Goal: Task Accomplishment & Management: Complete application form

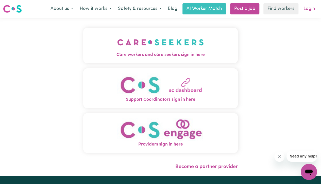
click at [308, 10] on link "Login" at bounding box center [308, 8] width 17 height 11
click at [309, 11] on link "Login" at bounding box center [308, 8] width 17 height 11
click at [179, 52] on span "Care workers and care seekers sign in here" at bounding box center [160, 55] width 154 height 7
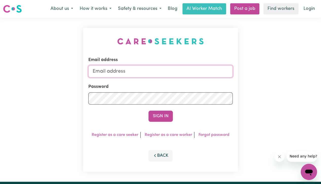
click at [192, 73] on input "Email address" at bounding box center [160, 71] width 144 height 12
type input "[EMAIL_ADDRESS][DOMAIN_NAME]"
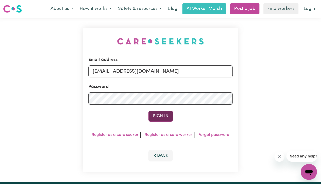
click at [162, 118] on button "Sign In" at bounding box center [160, 116] width 24 height 11
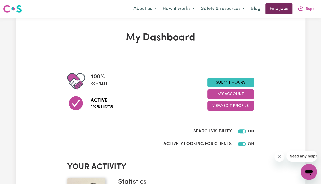
click at [285, 10] on link "Find jobs" at bounding box center [278, 8] width 27 height 11
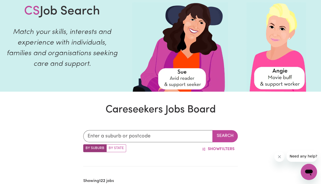
scroll to position [39, 0]
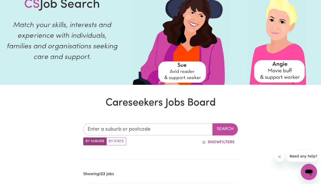
click at [99, 133] on input "text" at bounding box center [147, 129] width 129 height 12
type input "aubur"
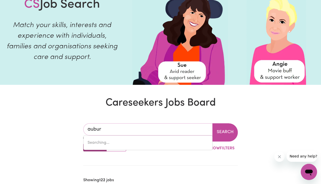
type input "auburN, [GEOGRAPHIC_DATA], 2144"
type input "auburn"
type input "[GEOGRAPHIC_DATA], [GEOGRAPHIC_DATA], 2144"
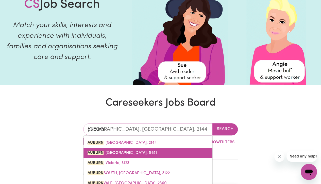
click at [152, 150] on link "[GEOGRAPHIC_DATA] , [GEOGRAPHIC_DATA], 5451" at bounding box center [147, 153] width 129 height 10
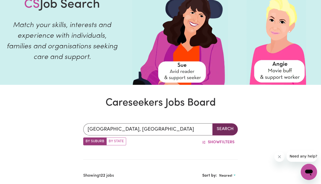
click at [226, 132] on button "Search" at bounding box center [224, 129] width 25 height 12
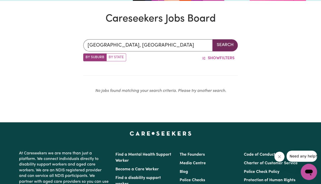
scroll to position [124, 0]
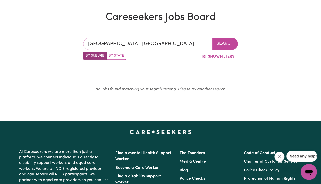
click at [188, 46] on input "[GEOGRAPHIC_DATA], [GEOGRAPHIC_DATA]" at bounding box center [147, 44] width 129 height 12
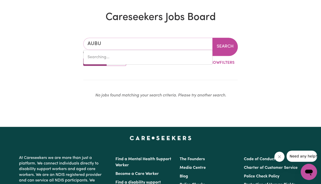
type input "AUB"
type input "[GEOGRAPHIC_DATA], [GEOGRAPHIC_DATA], 2144"
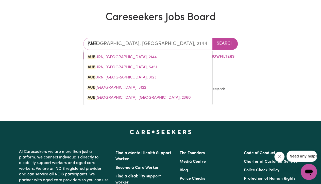
type input "AU"
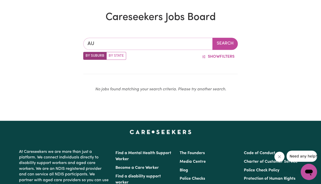
type input "A"
type input "ban"
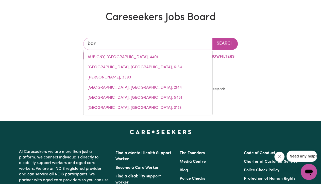
type input "ban BAN, [GEOGRAPHIC_DATA], 4625"
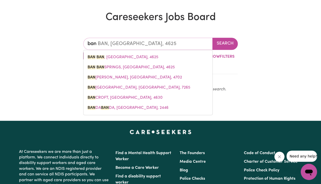
type input "bank"
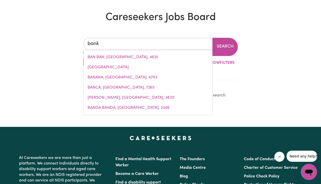
type input "bankS, [GEOGRAPHIC_DATA], 2906"
type input "banks"
type input "banks, [GEOGRAPHIC_DATA], 2906"
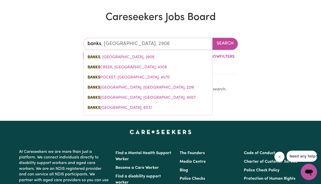
type input "bankst"
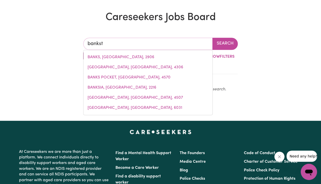
type input "bankstOWN, [GEOGRAPHIC_DATA], 2200"
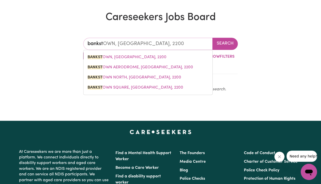
type input "banksto"
type input "bankstoWN, [GEOGRAPHIC_DATA], 2200"
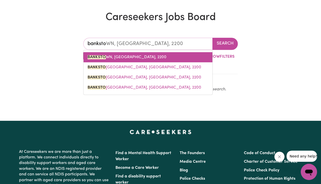
click at [150, 60] on link "BANKSTO WN, [GEOGRAPHIC_DATA], 2200" at bounding box center [147, 57] width 129 height 10
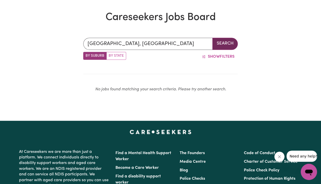
click at [231, 46] on button "Search" at bounding box center [224, 44] width 25 height 12
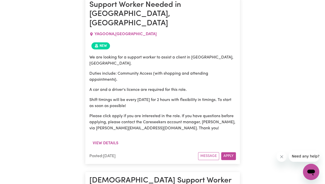
scroll to position [230, 0]
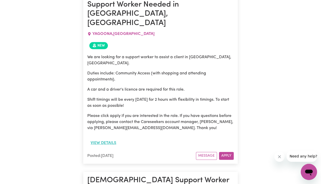
click at [102, 138] on button "View details" at bounding box center [103, 143] width 32 height 10
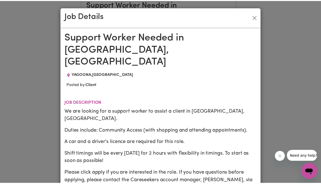
scroll to position [0, 0]
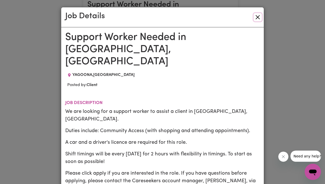
click at [258, 16] on button "Close" at bounding box center [257, 17] width 8 height 8
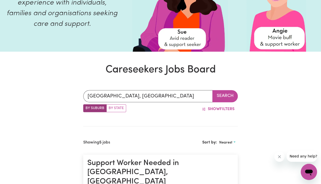
scroll to position [72, 0]
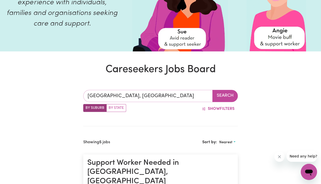
click at [192, 94] on input "[GEOGRAPHIC_DATA], [GEOGRAPHIC_DATA]" at bounding box center [147, 96] width 129 height 12
type input "[GEOGRAPHIC_DATA], [GEOGRAPHIC_DATA], 2200"
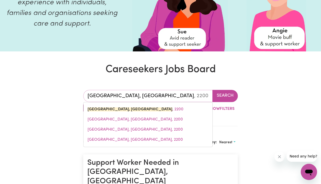
type input "[GEOGRAPHIC_DATA], [GEOGRAPHIC_DATA]"
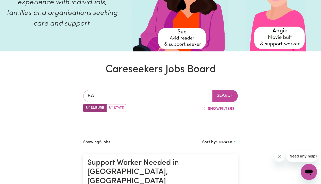
type input "B"
type input "edg"
type input "[GEOGRAPHIC_DATA], [GEOGRAPHIC_DATA], 7321"
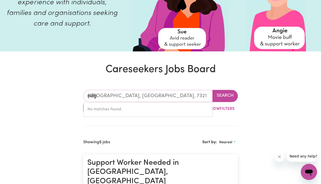
type input "edge"
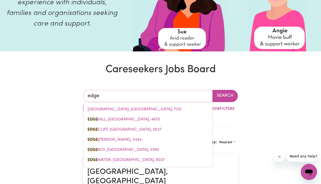
type input "[GEOGRAPHIC_DATA], [GEOGRAPHIC_DATA], 4870"
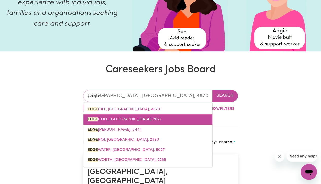
click at [149, 123] on link "[GEOGRAPHIC_DATA], [GEOGRAPHIC_DATA], 2027" at bounding box center [147, 120] width 129 height 10
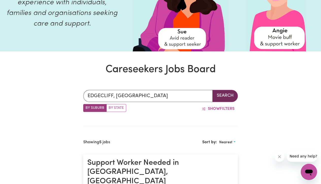
click at [225, 100] on button "Search" at bounding box center [224, 96] width 25 height 12
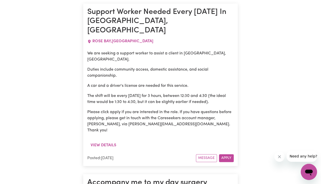
scroll to position [1204, 0]
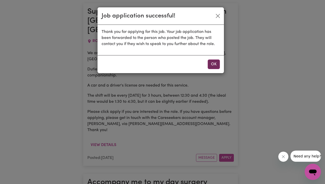
click at [216, 66] on button "OK" at bounding box center [213, 65] width 12 height 10
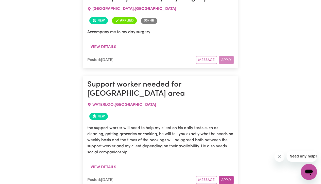
scroll to position [1389, 0]
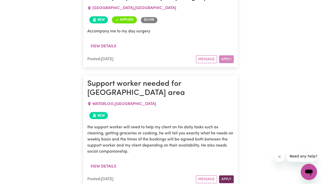
click at [228, 175] on button "Apply" at bounding box center [226, 179] width 15 height 8
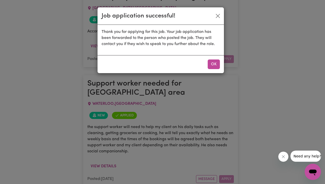
click at [107, 52] on div "Thank you for applying for this job. Your job application has been forwarded to…" at bounding box center [160, 40] width 126 height 30
click at [219, 63] on button "OK" at bounding box center [213, 65] width 12 height 10
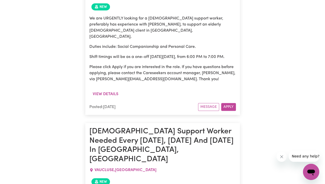
scroll to position [2069, 0]
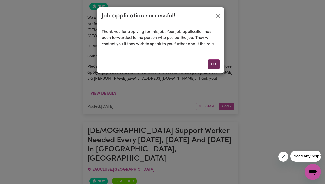
click at [213, 68] on button "OK" at bounding box center [213, 65] width 12 height 10
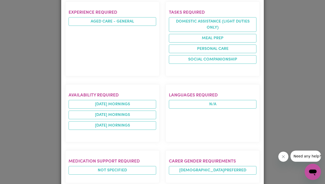
scroll to position [256, 0]
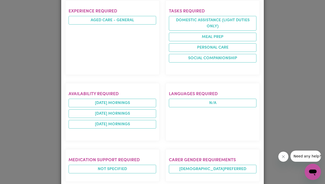
click at [281, 105] on div "Job Details [DEMOGRAPHIC_DATA] Support Worker Needed Every [DATE], [DATE] And […" at bounding box center [162, 92] width 325 height 184
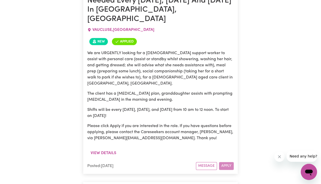
scroll to position [2210, 0]
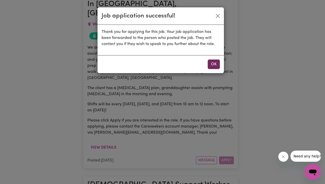
click at [214, 68] on button "OK" at bounding box center [213, 65] width 12 height 10
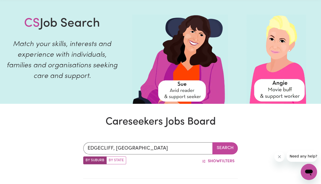
scroll to position [0, 0]
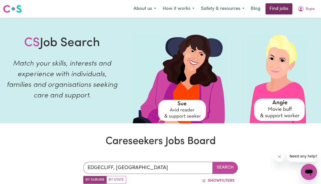
click at [282, 9] on link "Find jobs" at bounding box center [278, 8] width 27 height 11
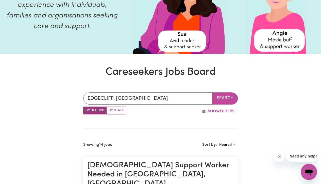
scroll to position [70, 0]
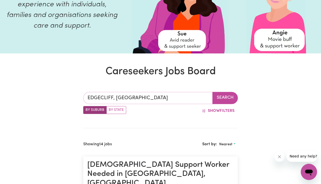
click at [169, 94] on input "EDGECLIFF, [GEOGRAPHIC_DATA]" at bounding box center [147, 98] width 129 height 12
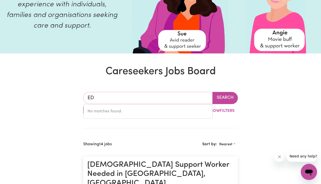
type input "E"
type input "bon"
type input "bon ACCORD, [GEOGRAPHIC_DATA], 4625"
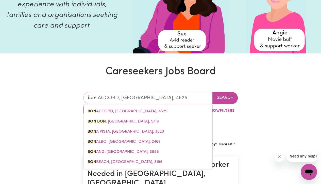
type input "bond"
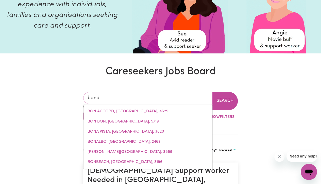
type input "[GEOGRAPHIC_DATA]"
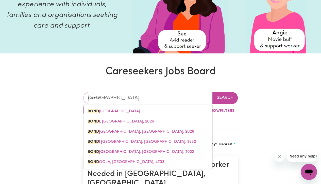
type input "bondi"
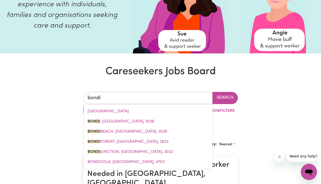
type input "bondi, [GEOGRAPHIC_DATA], 2026"
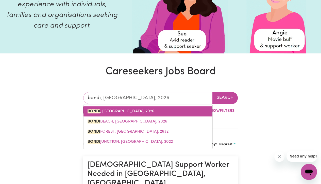
click at [137, 115] on link "BONDI , [GEOGRAPHIC_DATA], 2026" at bounding box center [147, 112] width 129 height 10
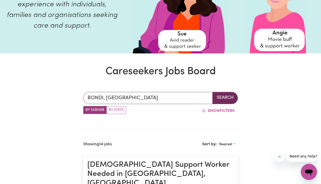
click at [228, 98] on button "Search" at bounding box center [224, 98] width 25 height 12
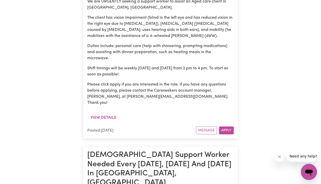
scroll to position [1637, 0]
